Goal: Browse casually: Explore the website without a specific task or goal

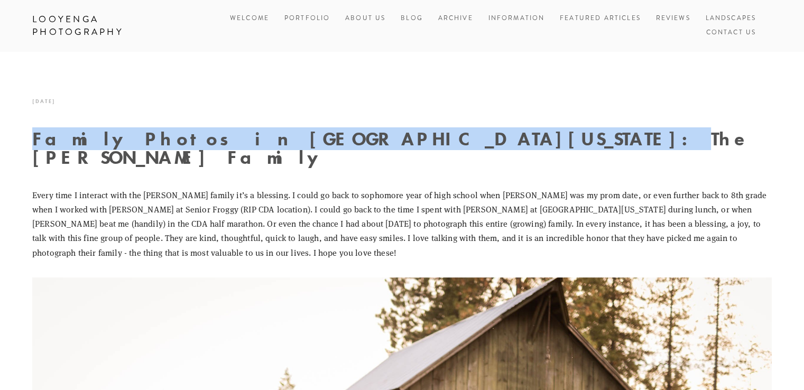
drag, startPoint x: 102, startPoint y: 142, endPoint x: 483, endPoint y: 136, distance: 381.1
click at [483, 136] on h1 "Family Photos in [GEOGRAPHIC_DATA][US_STATE]: The [PERSON_NAME] Family" at bounding box center [401, 147] width 739 height 37
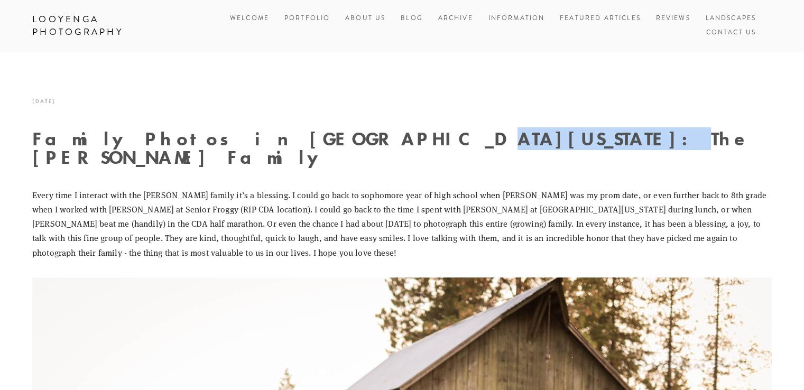
drag, startPoint x: 280, startPoint y: 136, endPoint x: 450, endPoint y: 145, distance: 170.4
click at [449, 146] on h1 "Family Photos in [GEOGRAPHIC_DATA][US_STATE]: The [PERSON_NAME] Family" at bounding box center [401, 147] width 739 height 37
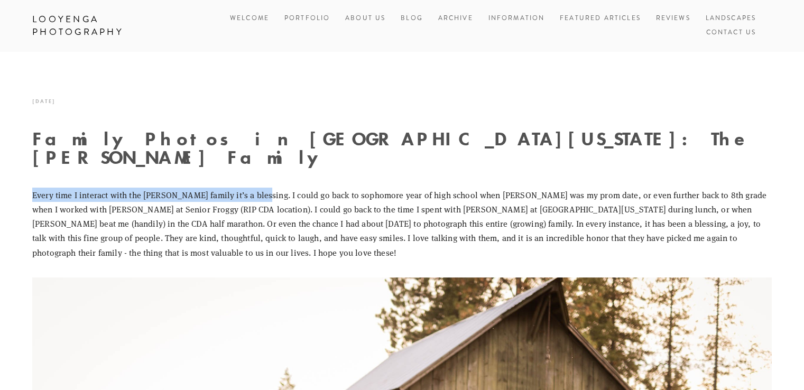
drag, startPoint x: 26, startPoint y: 174, endPoint x: 256, endPoint y: 180, distance: 230.5
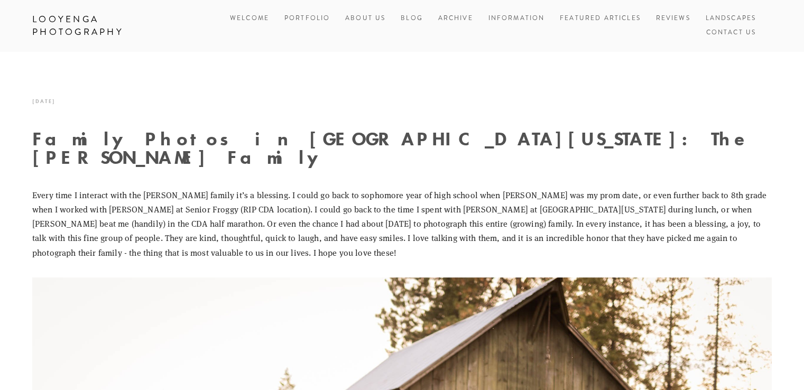
click at [249, 224] on p "Every time I interact with the [PERSON_NAME] family it’s a blessing. I could go…" at bounding box center [401, 224] width 739 height 72
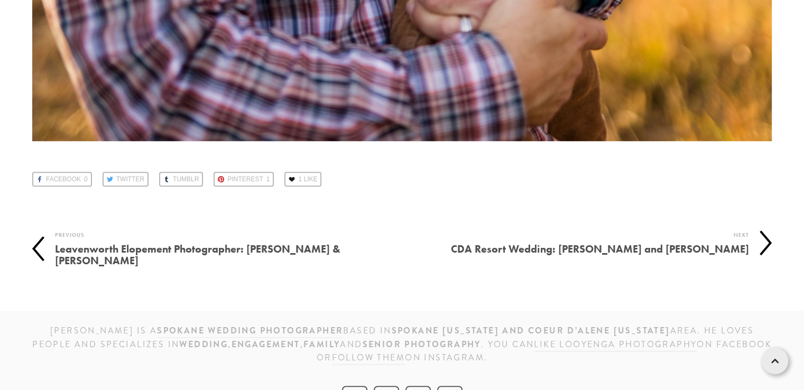
scroll to position [16806, 0]
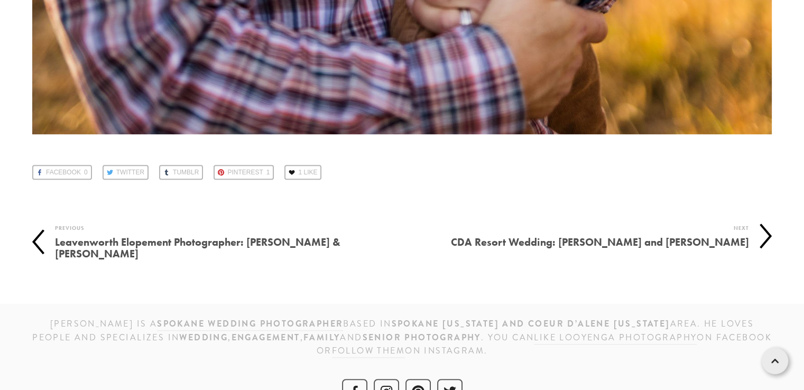
drag, startPoint x: 383, startPoint y: 306, endPoint x: 440, endPoint y: 309, distance: 57.2
click at [426, 317] on h3 "[PERSON_NAME] is a Spokane wedding photographer based IN [GEOGRAPHIC_DATA] [US_…" at bounding box center [401, 337] width 739 height 41
click at [440, 331] on strong "senior photography" at bounding box center [422, 337] width 118 height 12
